Goal: Find specific page/section: Find specific page/section

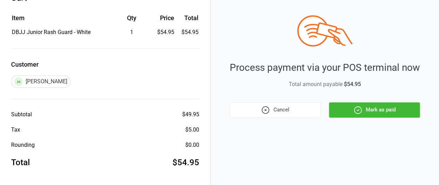
click at [387, 113] on button "Mark as paid" at bounding box center [374, 109] width 91 height 15
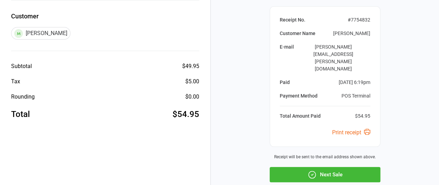
scroll to position [111, 0]
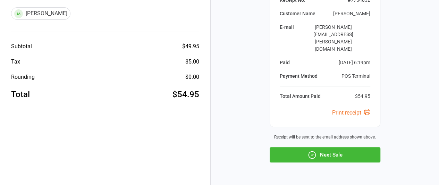
click at [331, 147] on button "Next Sale" at bounding box center [325, 154] width 111 height 15
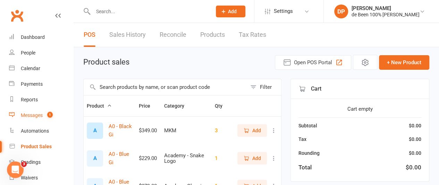
click at [27, 116] on div "Messages" at bounding box center [32, 116] width 22 height 6
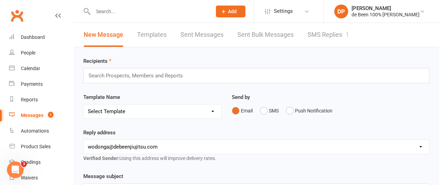
click at [316, 36] on link "SMS Replies 1" at bounding box center [329, 35] width 42 height 24
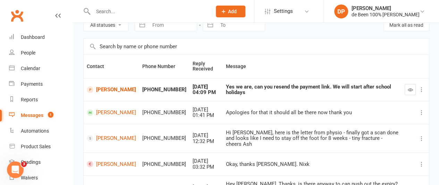
scroll to position [44, 0]
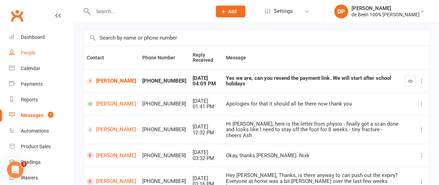
click at [21, 52] on div "People" at bounding box center [28, 53] width 15 height 6
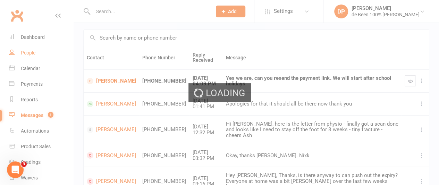
select select "100"
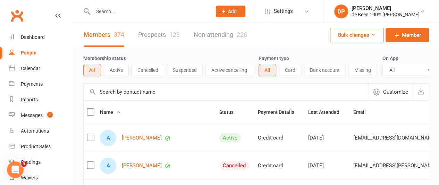
click at [117, 99] on input "text" at bounding box center [226, 92] width 285 height 17
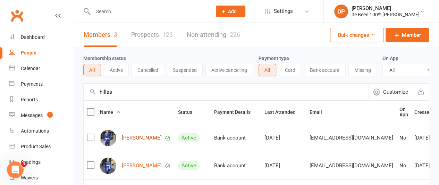
type input "hillas"
click at [129, 141] on link "[PERSON_NAME]" at bounding box center [142, 138] width 40 height 6
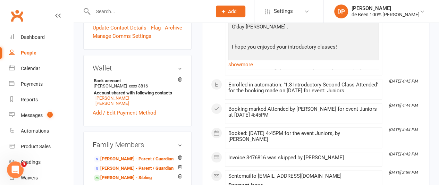
scroll to position [223, 0]
